Goal: Information Seeking & Learning: Learn about a topic

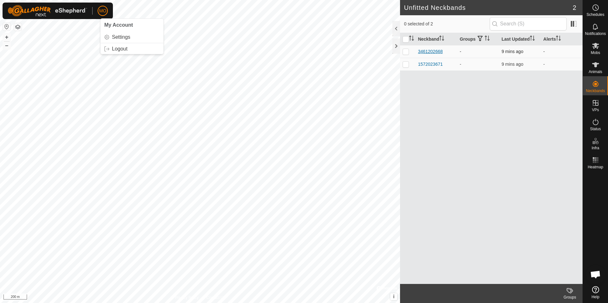
click at [424, 51] on div "3461202668" at bounding box center [430, 51] width 25 height 7
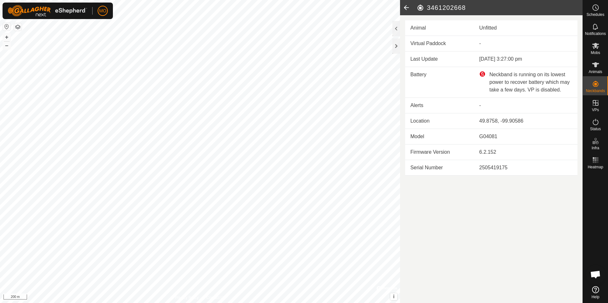
click at [402, 8] on icon at bounding box center [406, 7] width 13 height 15
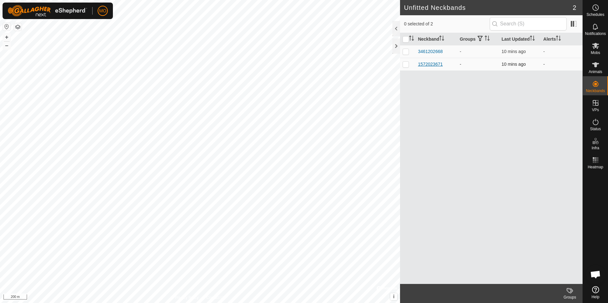
click at [425, 63] on div "1572023671" at bounding box center [430, 64] width 25 height 7
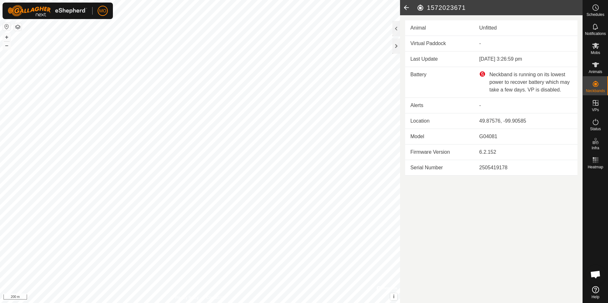
click at [404, 8] on icon at bounding box center [406, 7] width 13 height 15
